Goal: Task Accomplishment & Management: Manage account settings

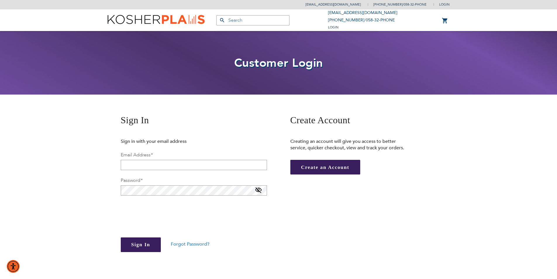
drag, startPoint x: 156, startPoint y: 184, endPoint x: 17, endPoint y: 138, distance: 146.1
click at [17, 138] on div "seminarycell@gmail.com (718) 564-6664 / 058-32-PHONE Login Create Account Login" at bounding box center [278, 173] width 557 height 346
click at [182, 243] on span "Forgot Password?" at bounding box center [190, 244] width 39 height 6
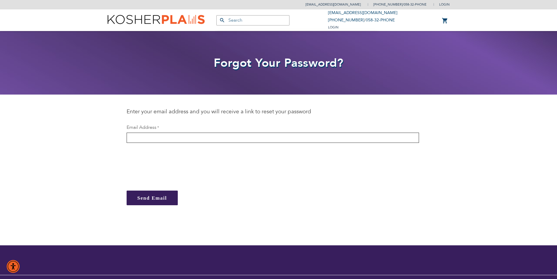
click at [163, 137] on input "email" at bounding box center [273, 137] width 292 height 10
type input "[EMAIL_ADDRESS][DOMAIN_NAME]"
checkbox input "true"
click at [146, 197] on span "Send Email" at bounding box center [152, 198] width 30 height 6
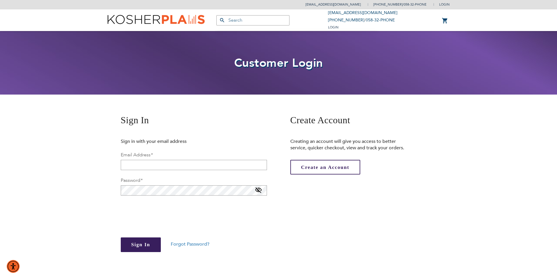
click at [342, 165] on span "Create an Account" at bounding box center [325, 167] width 48 height 6
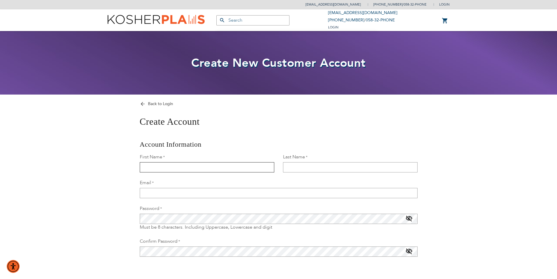
click at [180, 168] on input "First Name" at bounding box center [207, 167] width 134 height 10
click at [187, 163] on input "First Name" at bounding box center [207, 167] width 134 height 10
type input "[PERSON_NAME]"
type input "[EMAIL_ADDRESS][DOMAIN_NAME]"
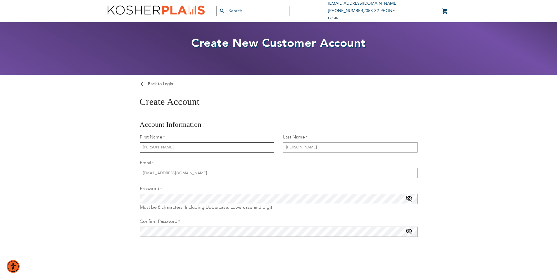
scroll to position [29, 0]
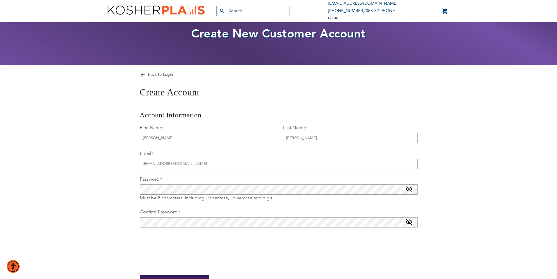
checkbox input "true"
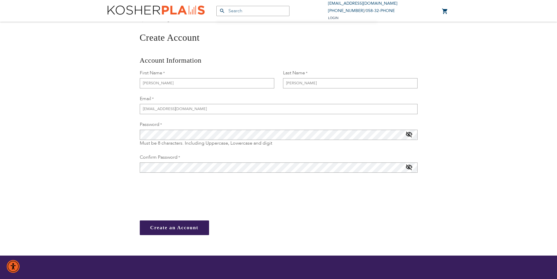
scroll to position [88, 0]
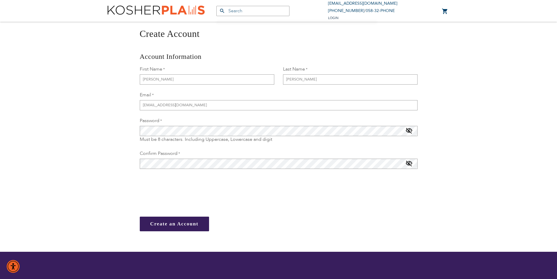
click at [172, 226] on span "Create an Account" at bounding box center [174, 224] width 48 height 6
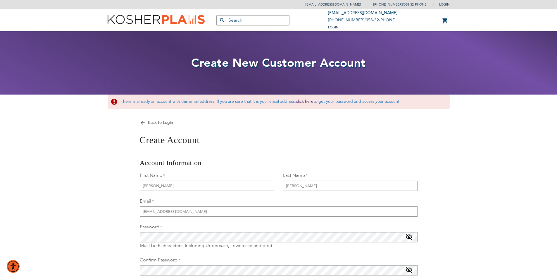
click at [302, 101] on link "click here" at bounding box center [305, 102] width 18 height 6
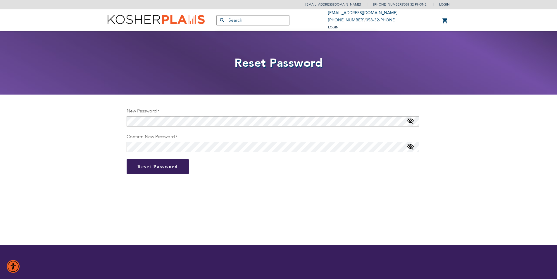
click at [409, 121] on span at bounding box center [410, 122] width 7 height 9
click at [167, 170] on button "Reset Password" at bounding box center [158, 166] width 62 height 15
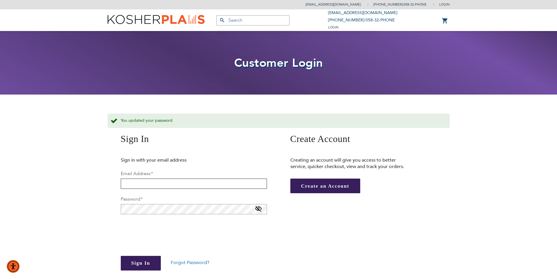
click at [153, 183] on input "email" at bounding box center [194, 183] width 146 height 10
type input "[EMAIL_ADDRESS][DOMAIN_NAME]"
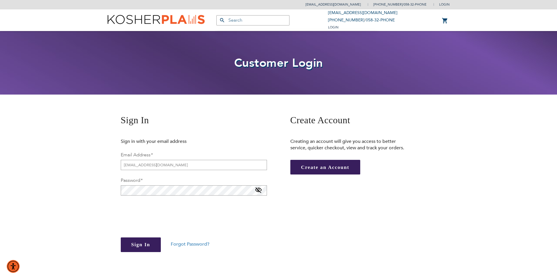
checkbox input "true"
click at [145, 243] on span "Sign In" at bounding box center [140, 244] width 19 height 6
